Goal: Information Seeking & Learning: Learn about a topic

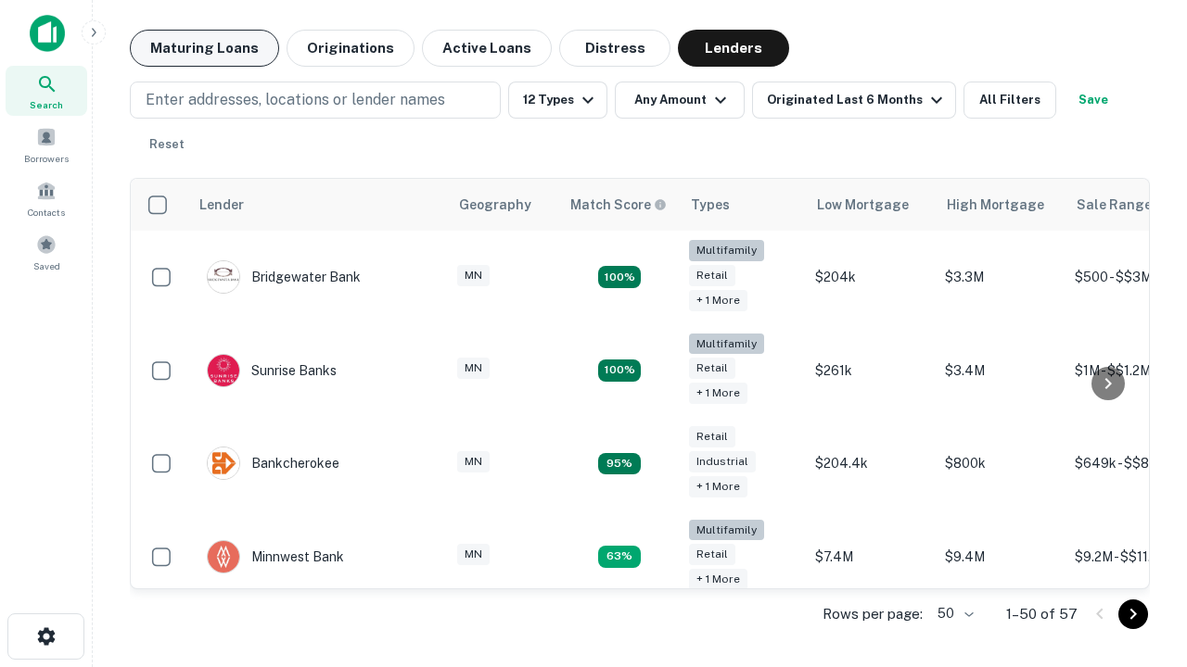
click at [204, 48] on button "Maturing Loans" at bounding box center [204, 48] width 149 height 37
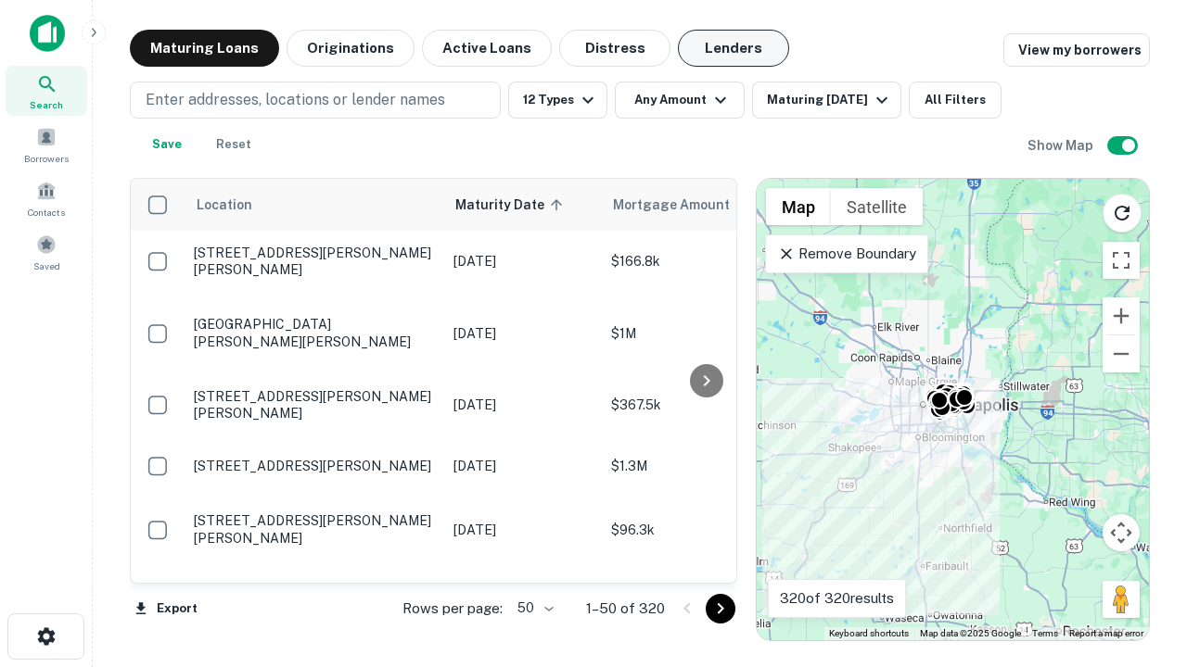
click at [733, 48] on button "Lenders" at bounding box center [733, 48] width 111 height 37
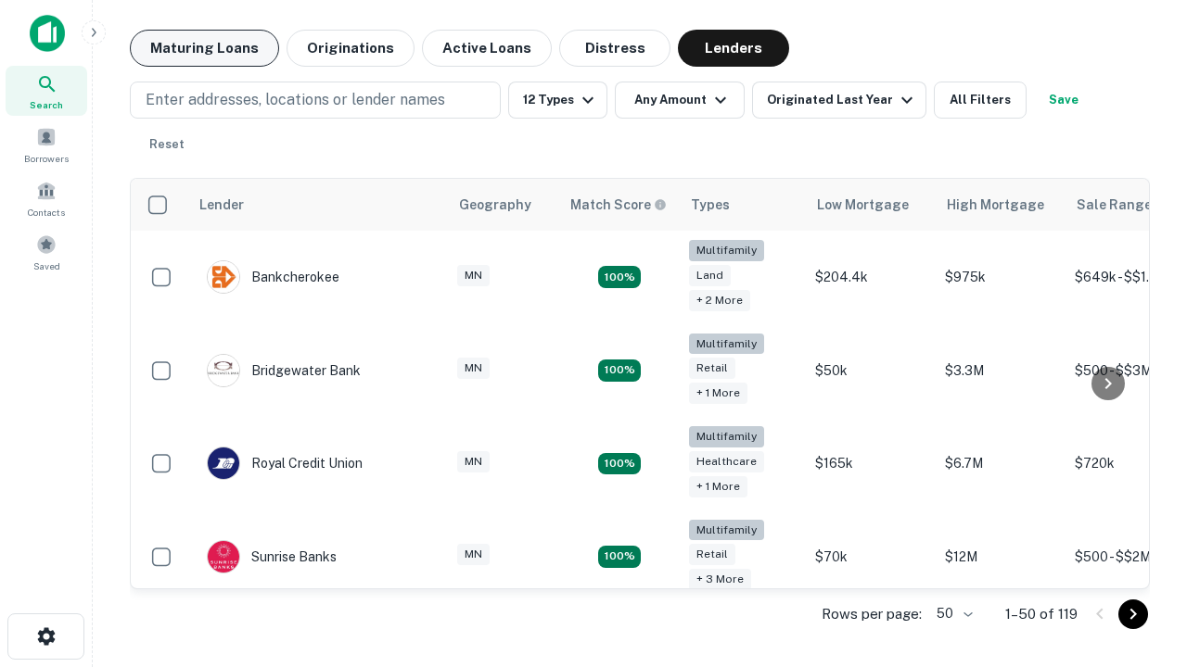
click at [204, 48] on button "Maturing Loans" at bounding box center [204, 48] width 149 height 37
